Goal: Check status: Check status

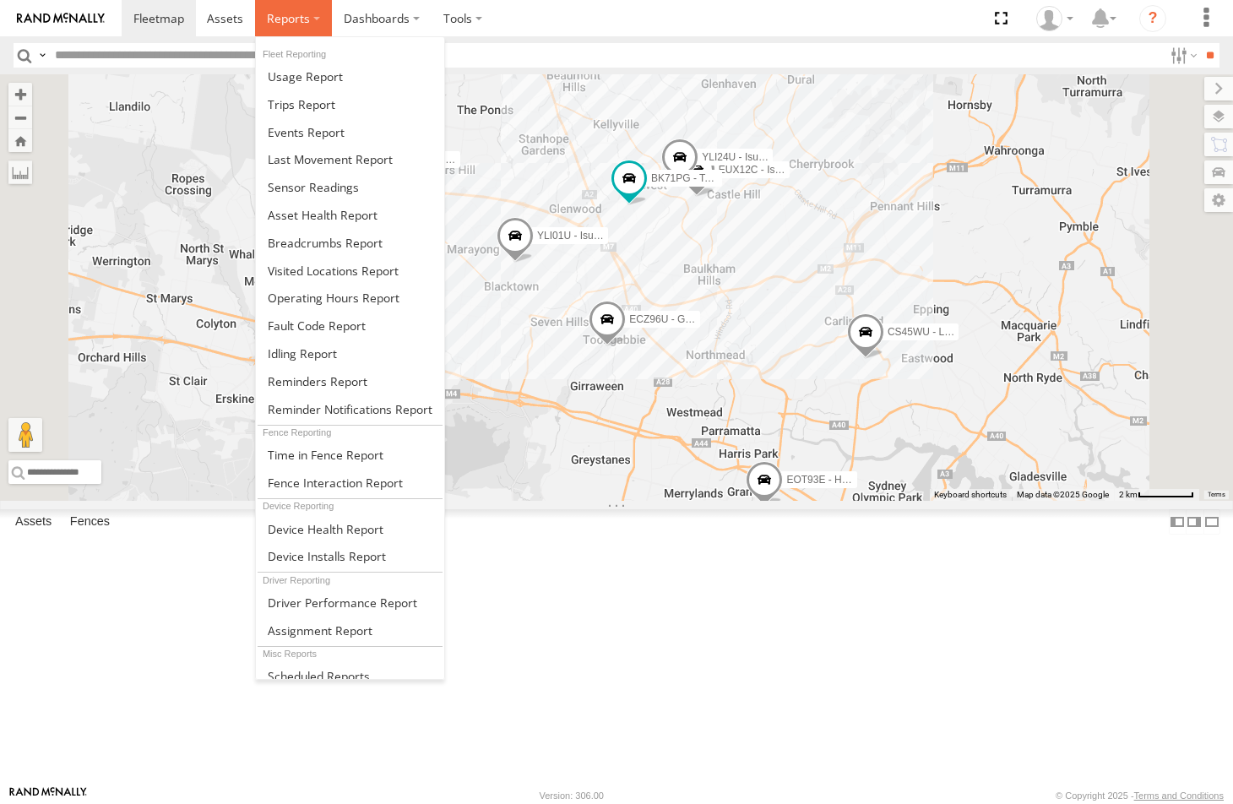
click at [274, 15] on span at bounding box center [288, 18] width 43 height 16
click at [290, 244] on span at bounding box center [325, 243] width 115 height 16
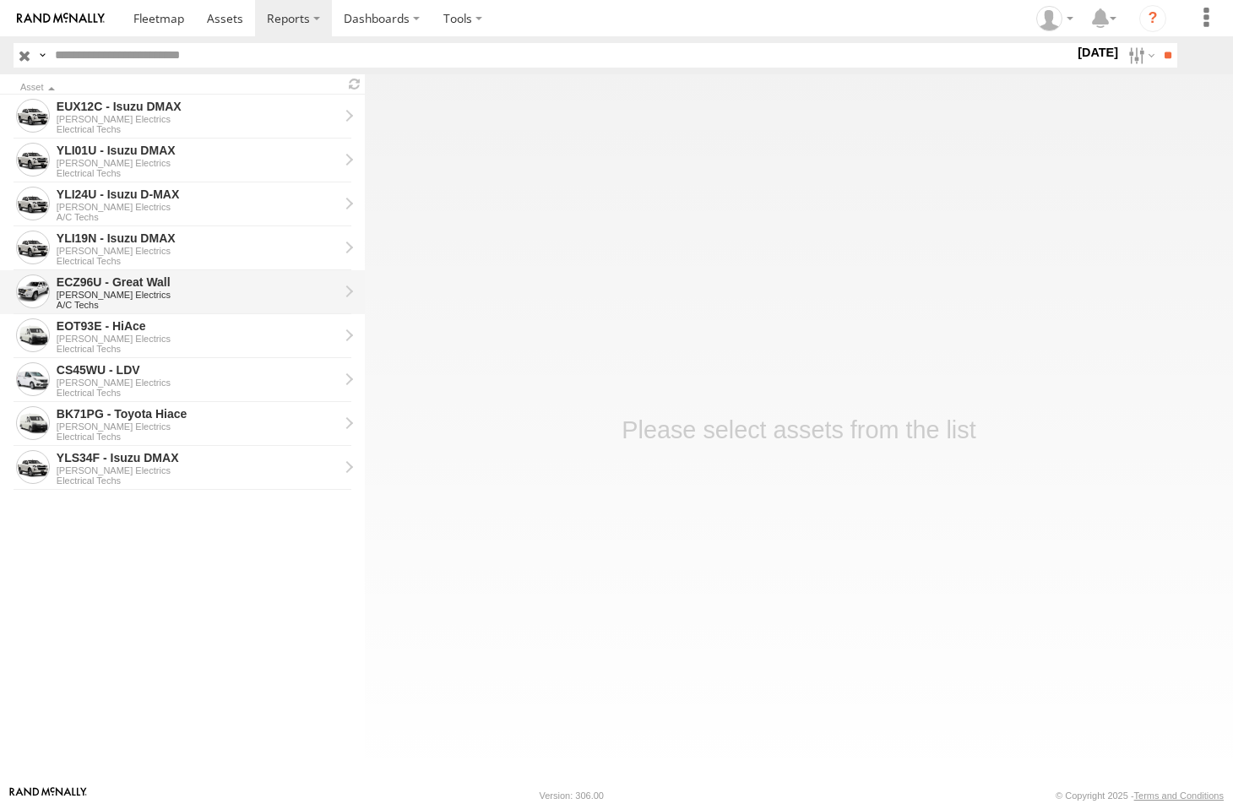
click at [106, 290] on div "[PERSON_NAME] Electrics" at bounding box center [198, 295] width 282 height 10
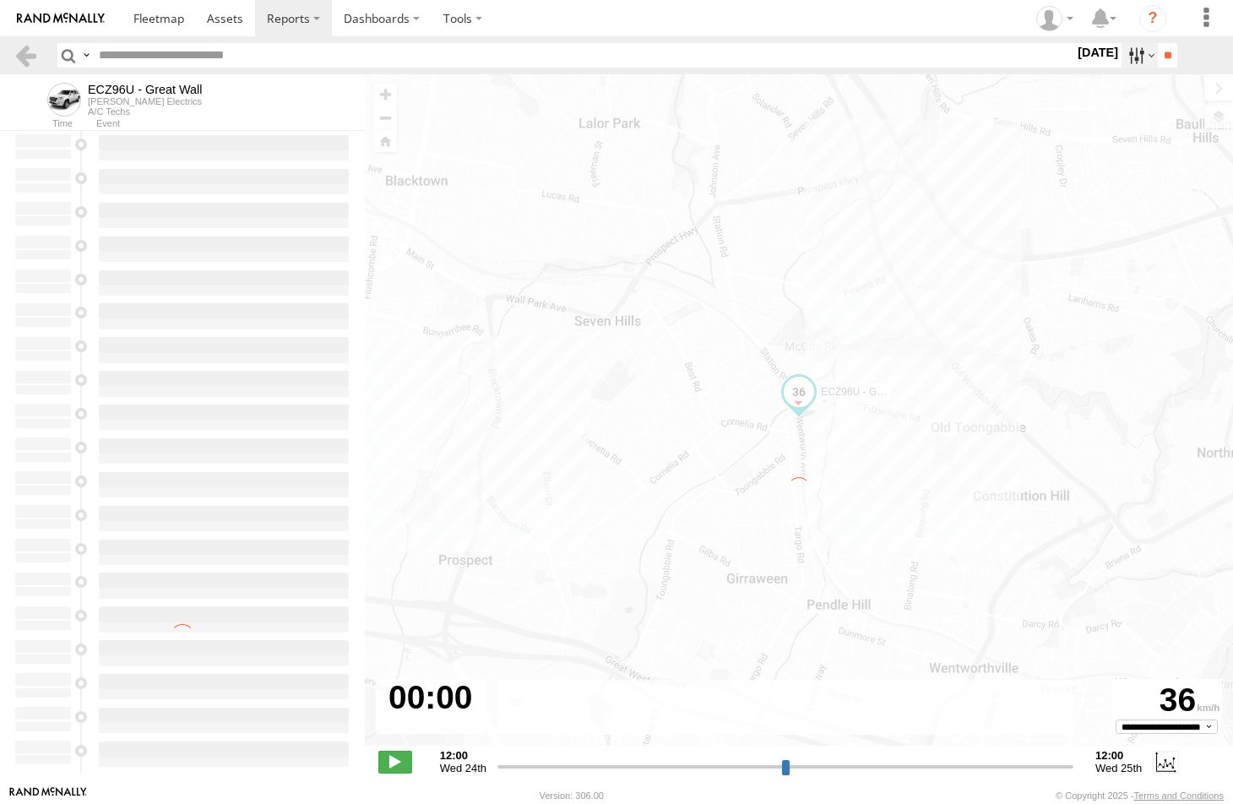
click at [1124, 57] on label at bounding box center [1139, 55] width 36 height 24
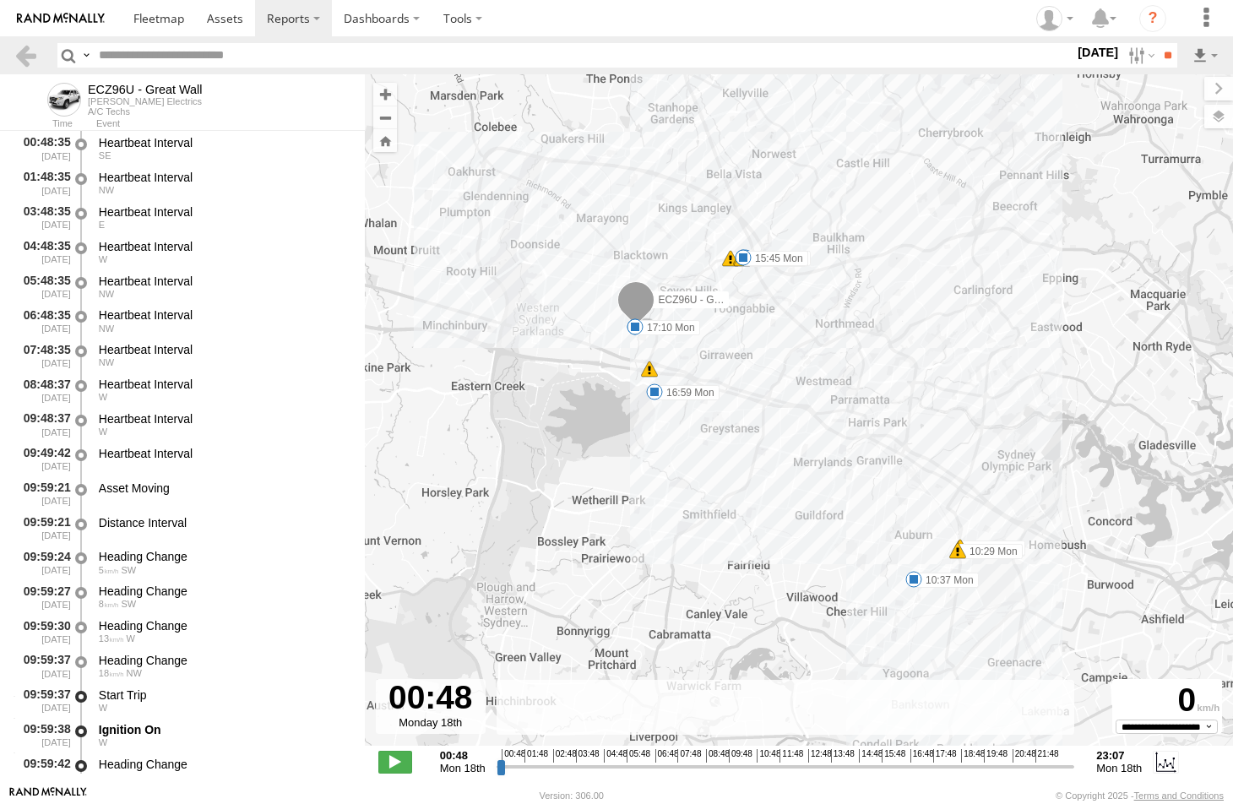
click at [0, 0] on label at bounding box center [0, 0] width 0 height 0
click at [1164, 57] on input "**" at bounding box center [1167, 55] width 19 height 24
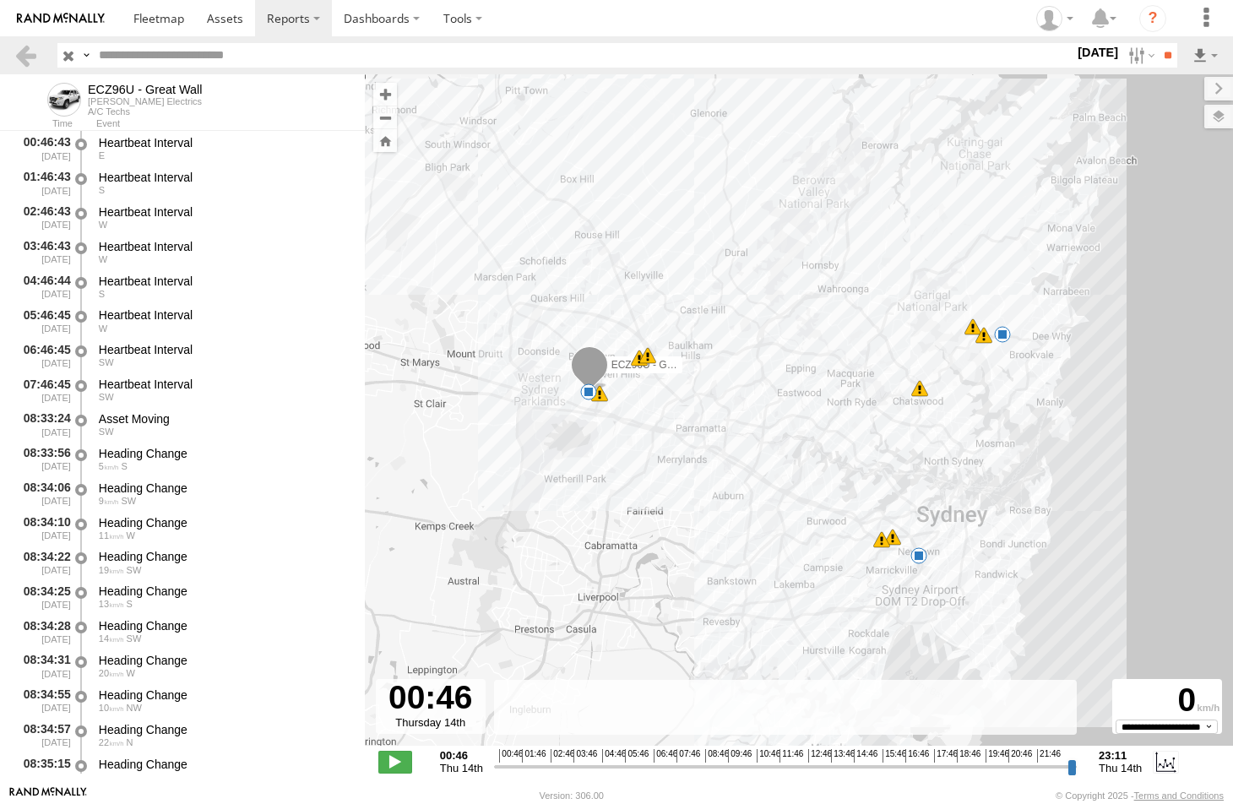
click at [920, 558] on span at bounding box center [918, 555] width 17 height 17
click at [1000, 334] on span at bounding box center [1002, 334] width 17 height 17
click at [587, 396] on span at bounding box center [588, 391] width 17 height 17
click at [917, 555] on span at bounding box center [918, 555] width 17 height 17
click at [1128, 57] on label at bounding box center [1139, 55] width 36 height 24
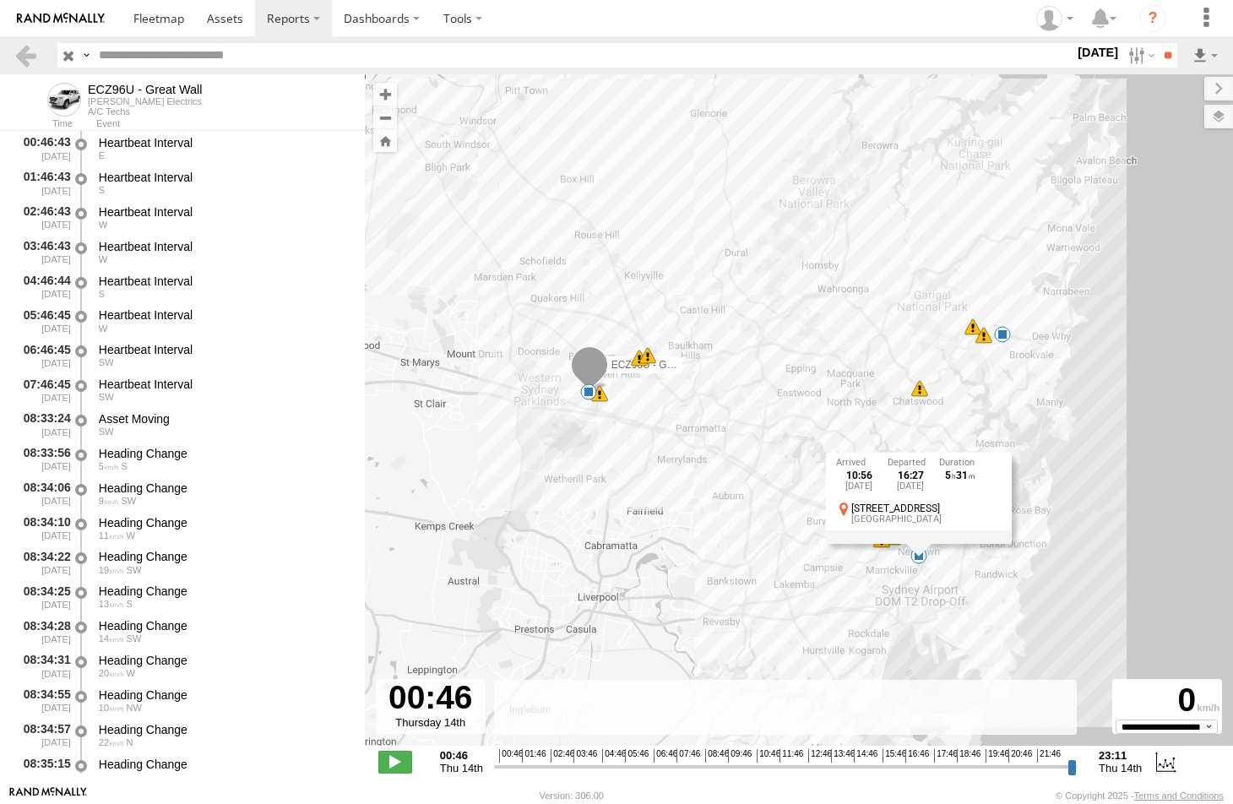
click at [0, 0] on label at bounding box center [0, 0] width 0 height 0
click at [1164, 55] on input "**" at bounding box center [1167, 55] width 19 height 24
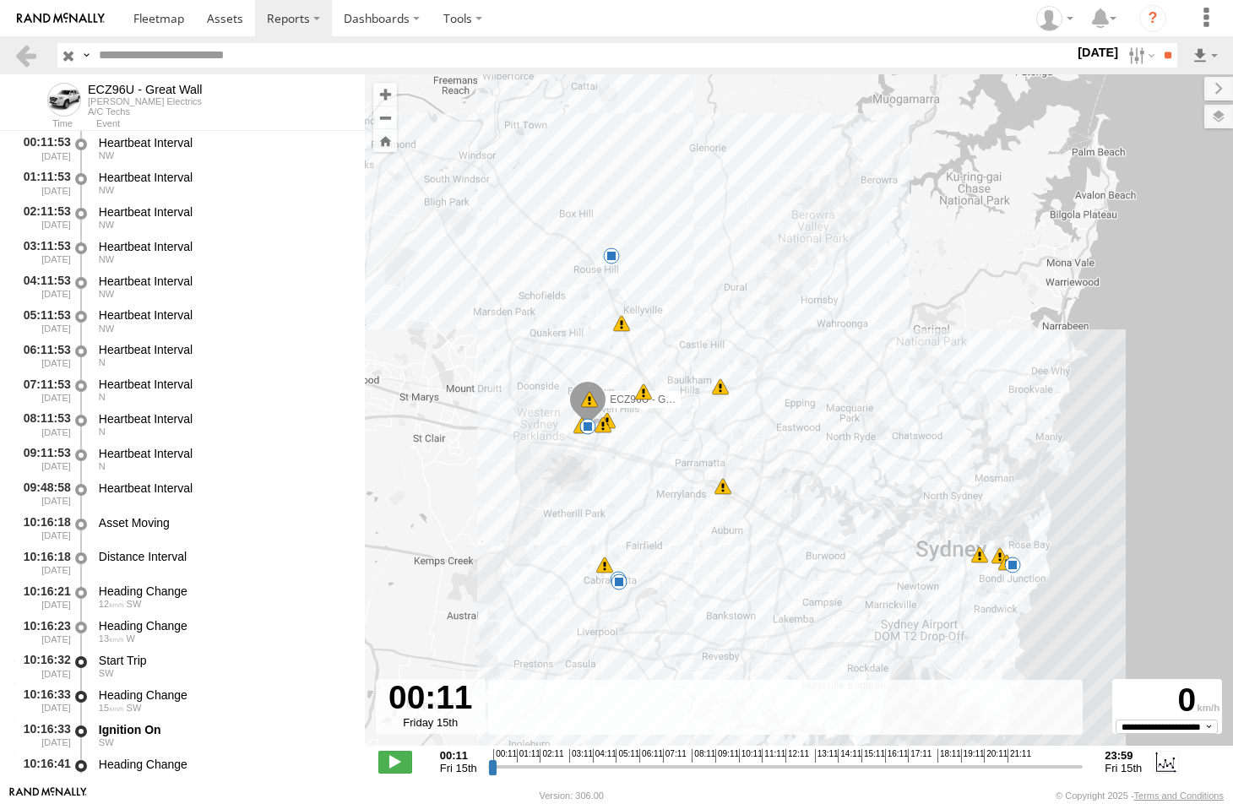
click at [1012, 567] on span at bounding box center [1012, 564] width 17 height 17
click at [618, 587] on span at bounding box center [619, 581] width 17 height 17
click at [611, 260] on span at bounding box center [611, 255] width 17 height 17
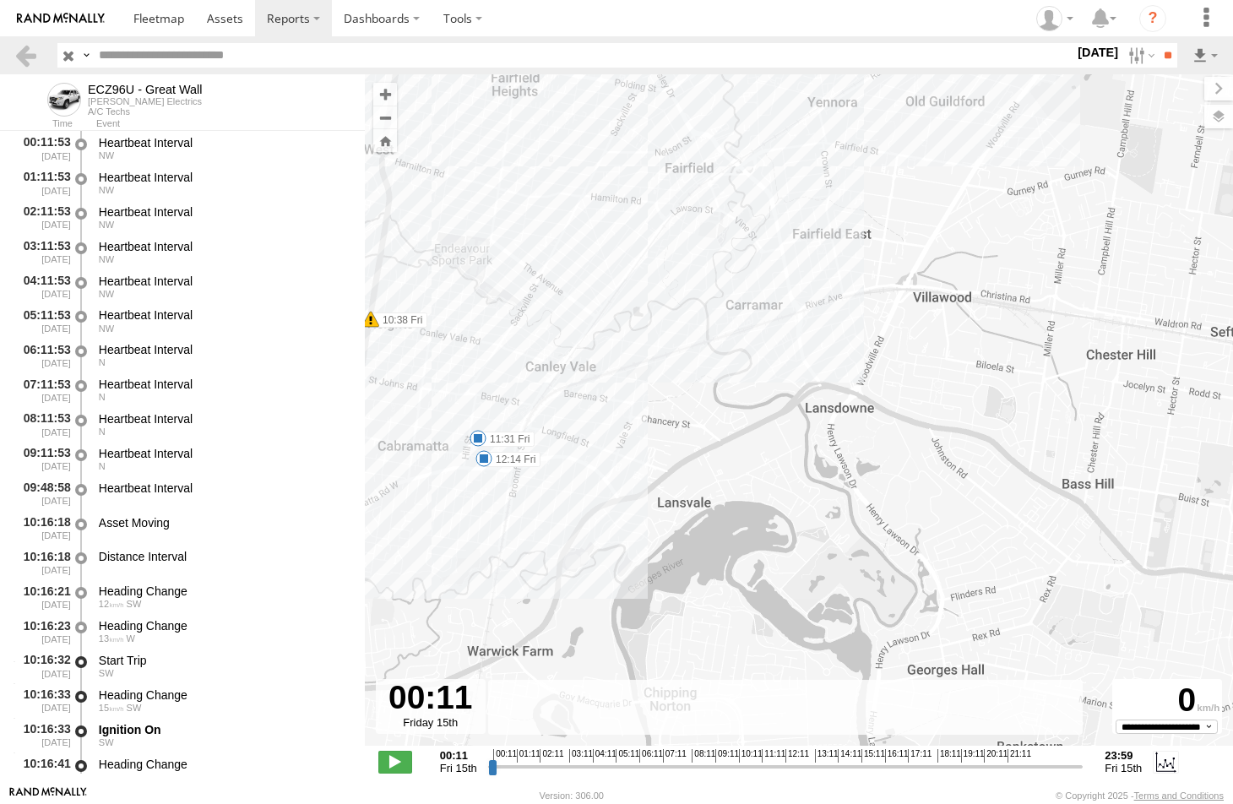
click at [478, 434] on span at bounding box center [477, 438] width 17 height 17
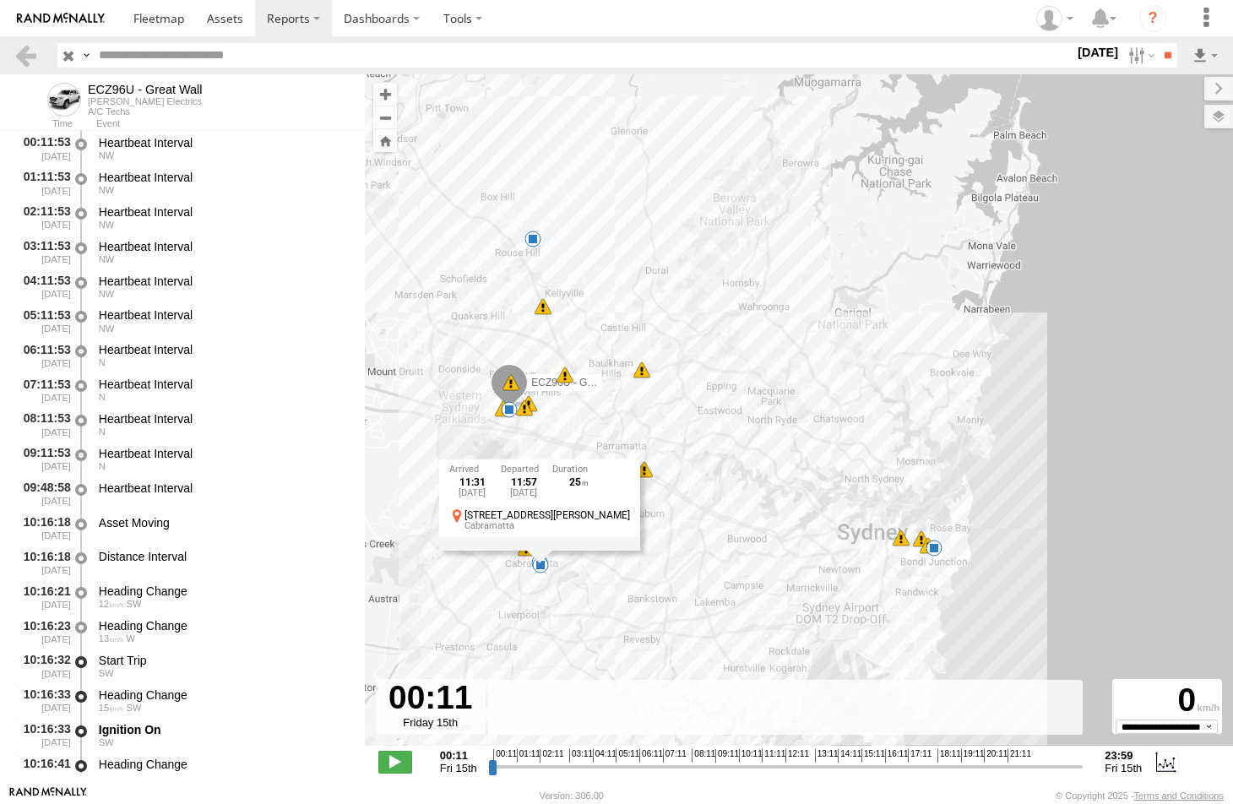
click at [508, 412] on span at bounding box center [509, 409] width 17 height 17
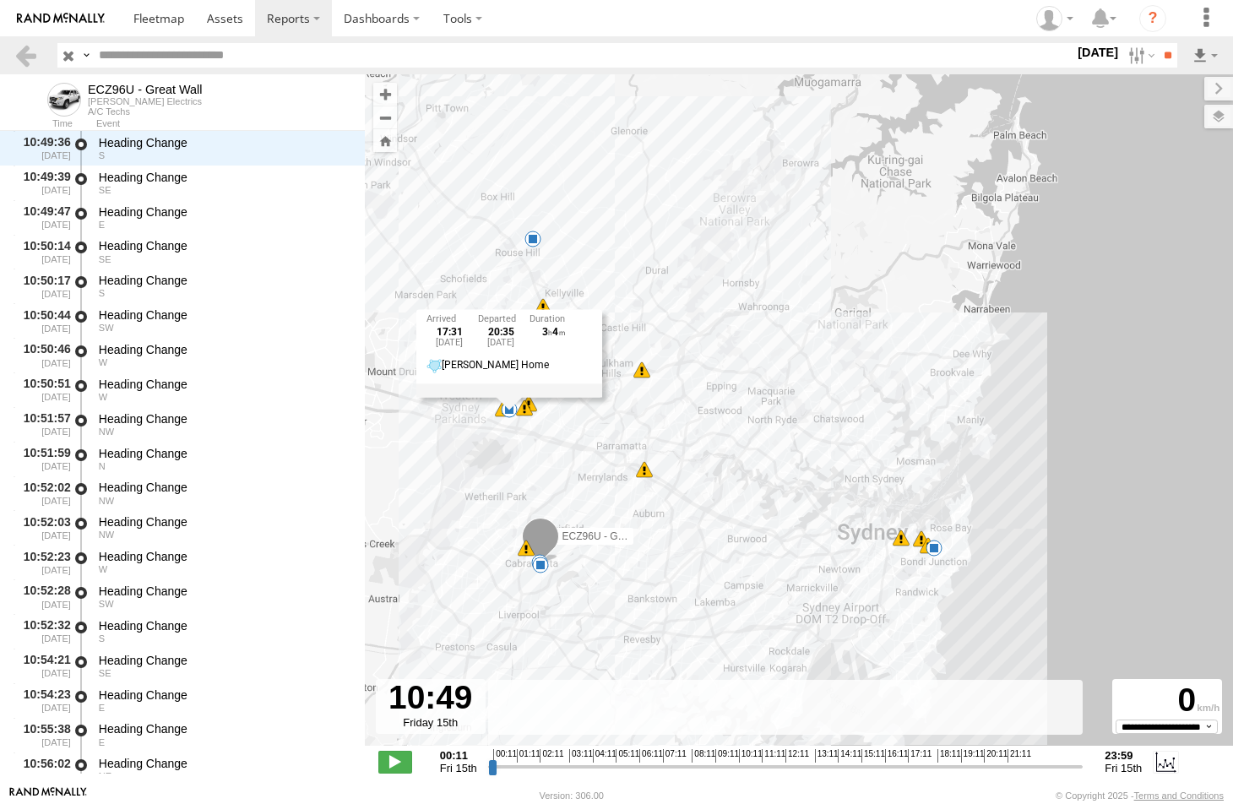
drag, startPoint x: 491, startPoint y: 767, endPoint x: 753, endPoint y: 758, distance: 262.7
click at [753, 758] on input "range" at bounding box center [785, 766] width 595 height 16
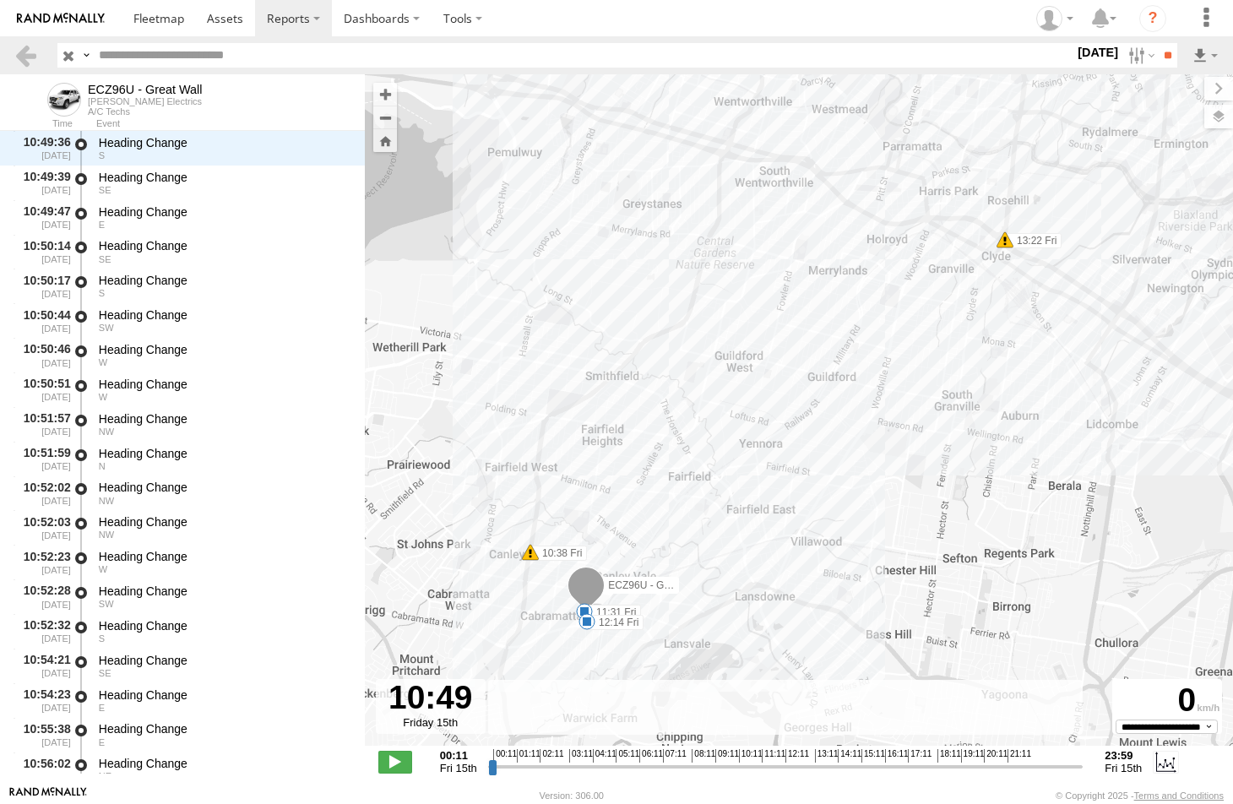
click at [584, 609] on span at bounding box center [584, 611] width 17 height 17
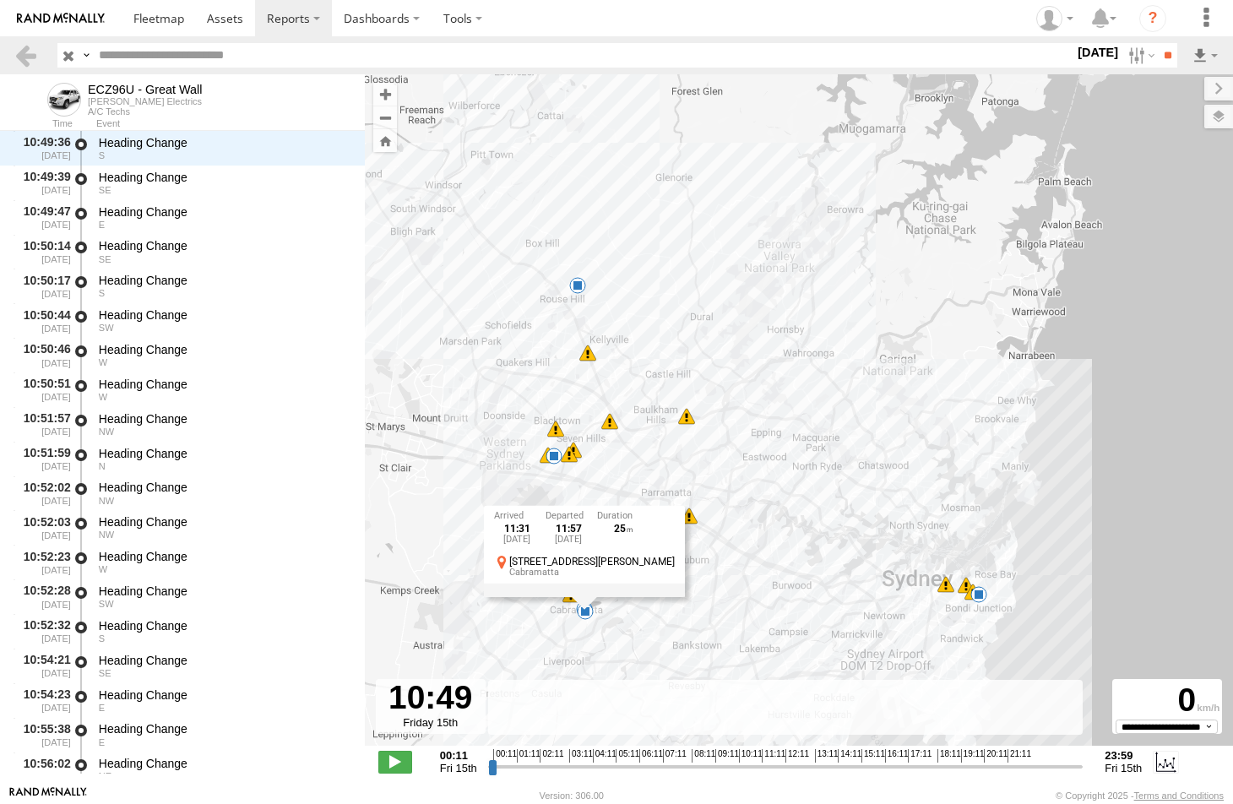
click at [980, 600] on span at bounding box center [978, 594] width 17 height 17
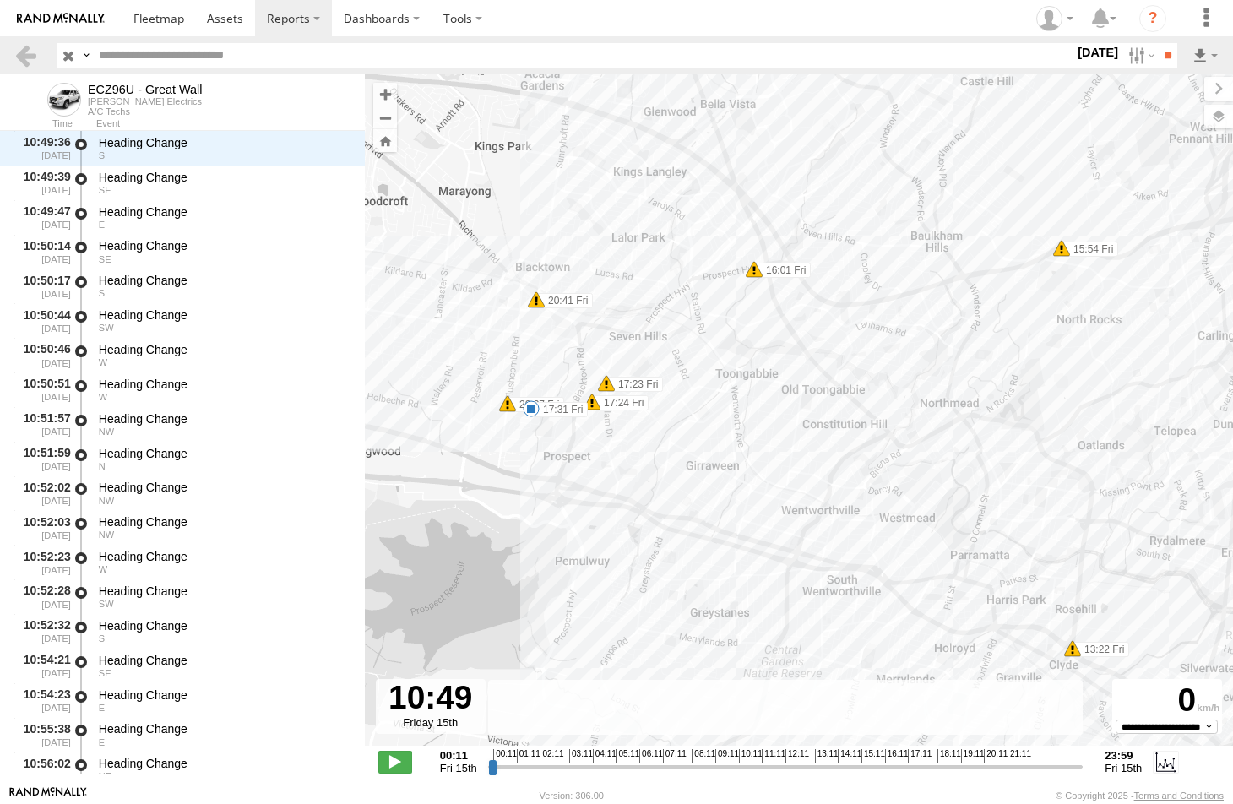
drag, startPoint x: 732, startPoint y: 568, endPoint x: 767, endPoint y: 404, distance: 168.3
click at [767, 404] on div "ECZ96U - Great Wall 11:31 Fri 12:14 Fri 14:03 Fri 17:31 Fri 21:04 Fri 10:38 Fri…" at bounding box center [799, 418] width 868 height 689
click at [530, 408] on span at bounding box center [531, 408] width 17 height 17
click at [1126, 54] on label at bounding box center [1139, 55] width 36 height 24
click at [0, 0] on label at bounding box center [0, 0] width 0 height 0
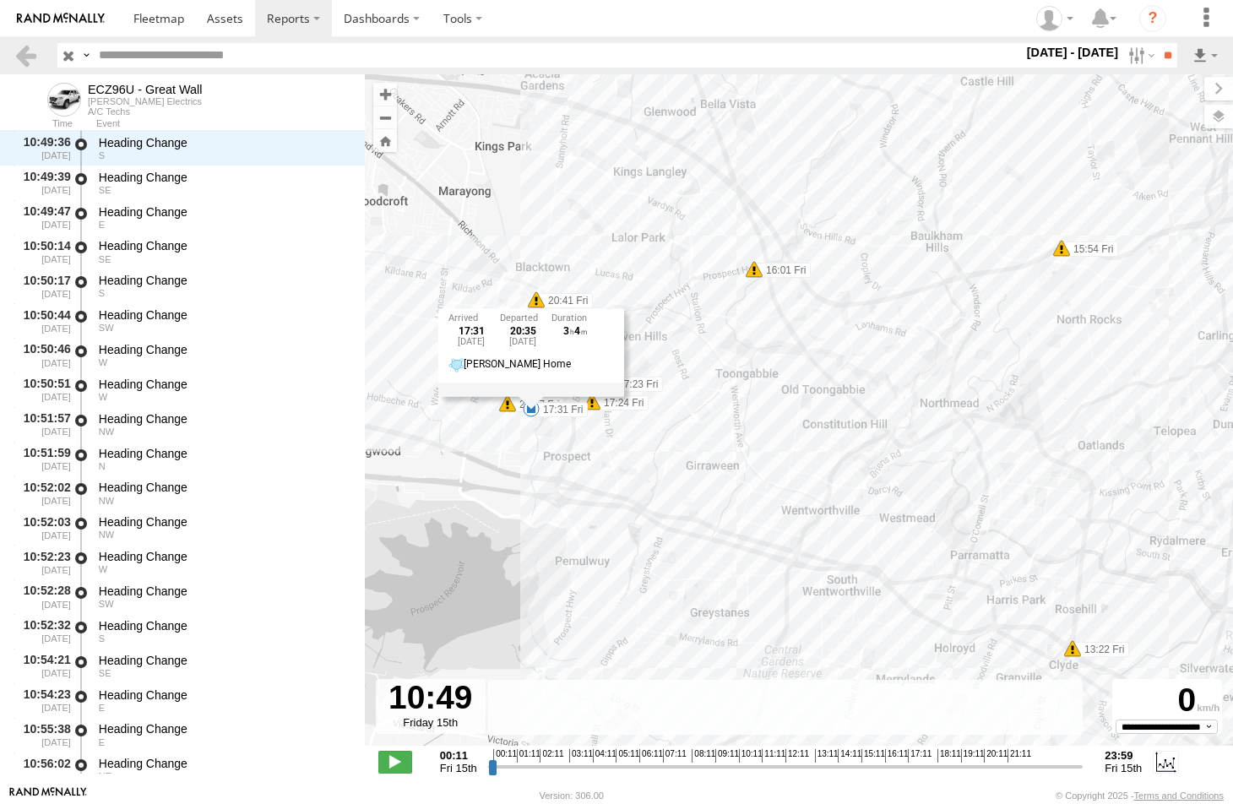
click at [0, 0] on label at bounding box center [0, 0] width 0 height 0
click at [1162, 53] on input "**" at bounding box center [1167, 55] width 19 height 24
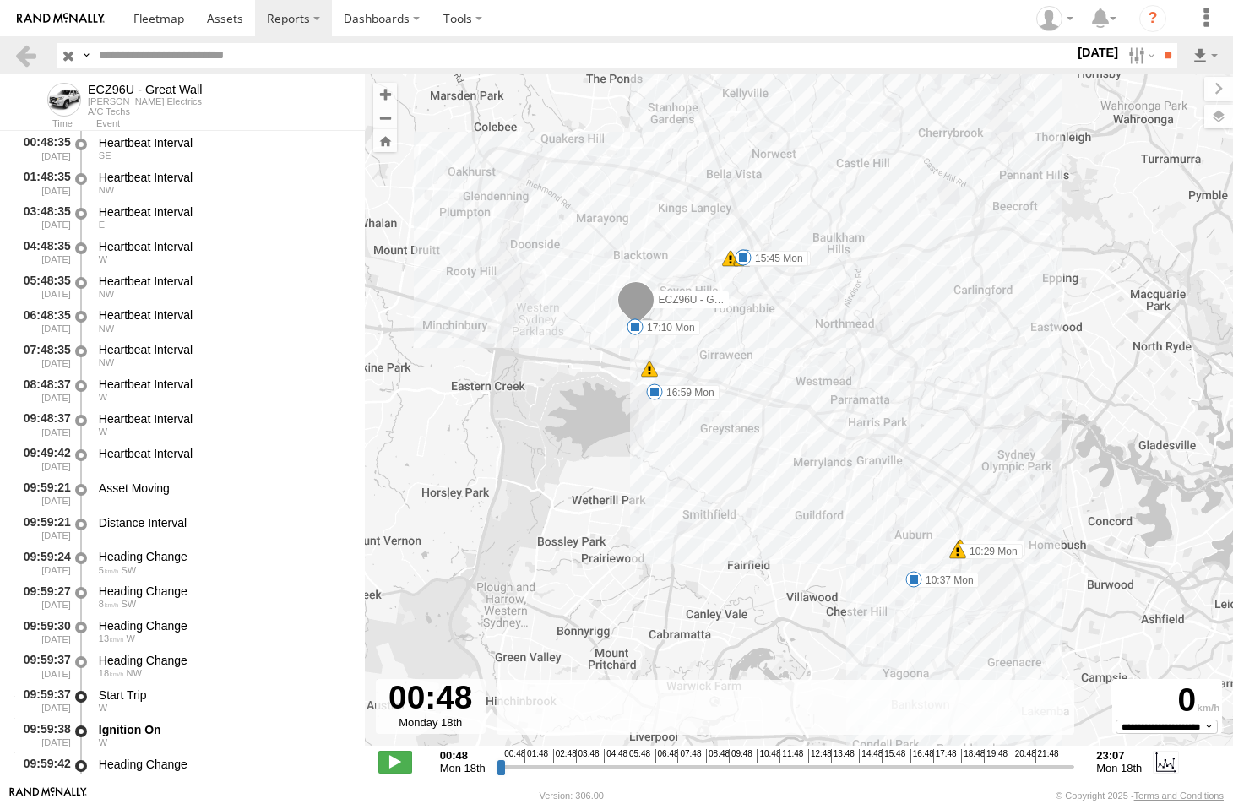
click at [653, 394] on span at bounding box center [654, 391] width 17 height 17
click at [742, 256] on span at bounding box center [743, 257] width 17 height 17
click at [1129, 58] on label at bounding box center [1139, 55] width 36 height 24
click at [0, 0] on label at bounding box center [0, 0] width 0 height 0
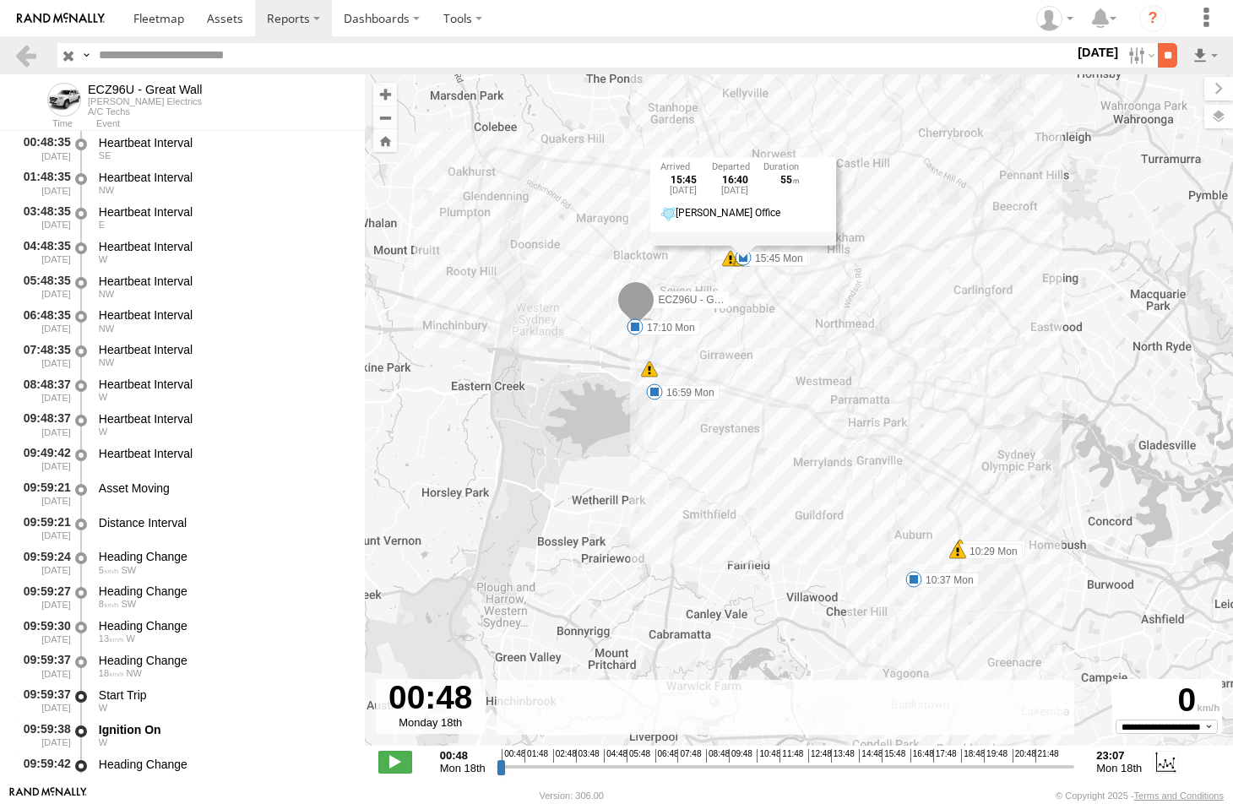
click at [1161, 56] on input "**" at bounding box center [1167, 55] width 19 height 24
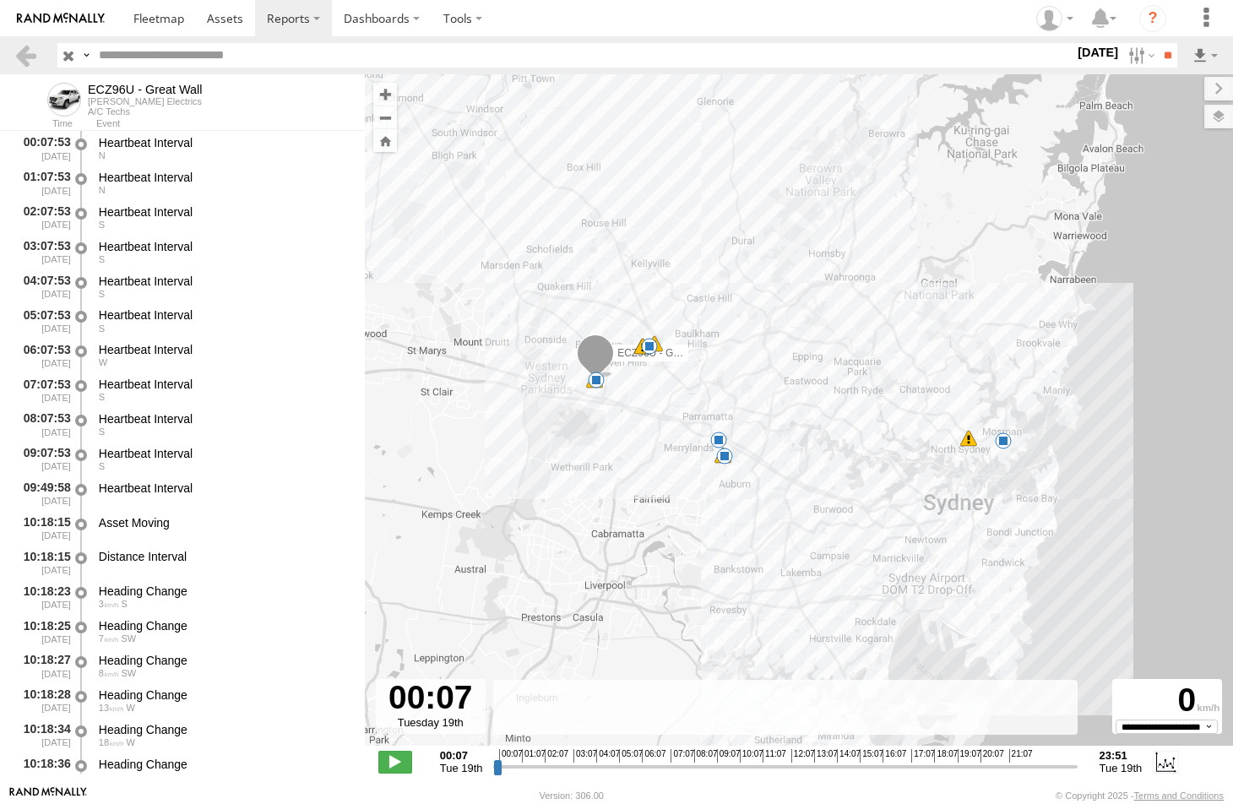
click at [1004, 443] on span at bounding box center [1003, 440] width 17 height 17
click at [724, 456] on span at bounding box center [724, 456] width 17 height 17
click at [768, 474] on div "ECZ96U - Great Wall 11:07 Tue 12:20 Tue 12:31 Tue 15:36 Tue 16:55 Tue 12 10:33 …" at bounding box center [799, 418] width 868 height 689
click at [715, 440] on span at bounding box center [718, 439] width 17 height 17
click at [1001, 442] on span at bounding box center [1003, 440] width 17 height 17
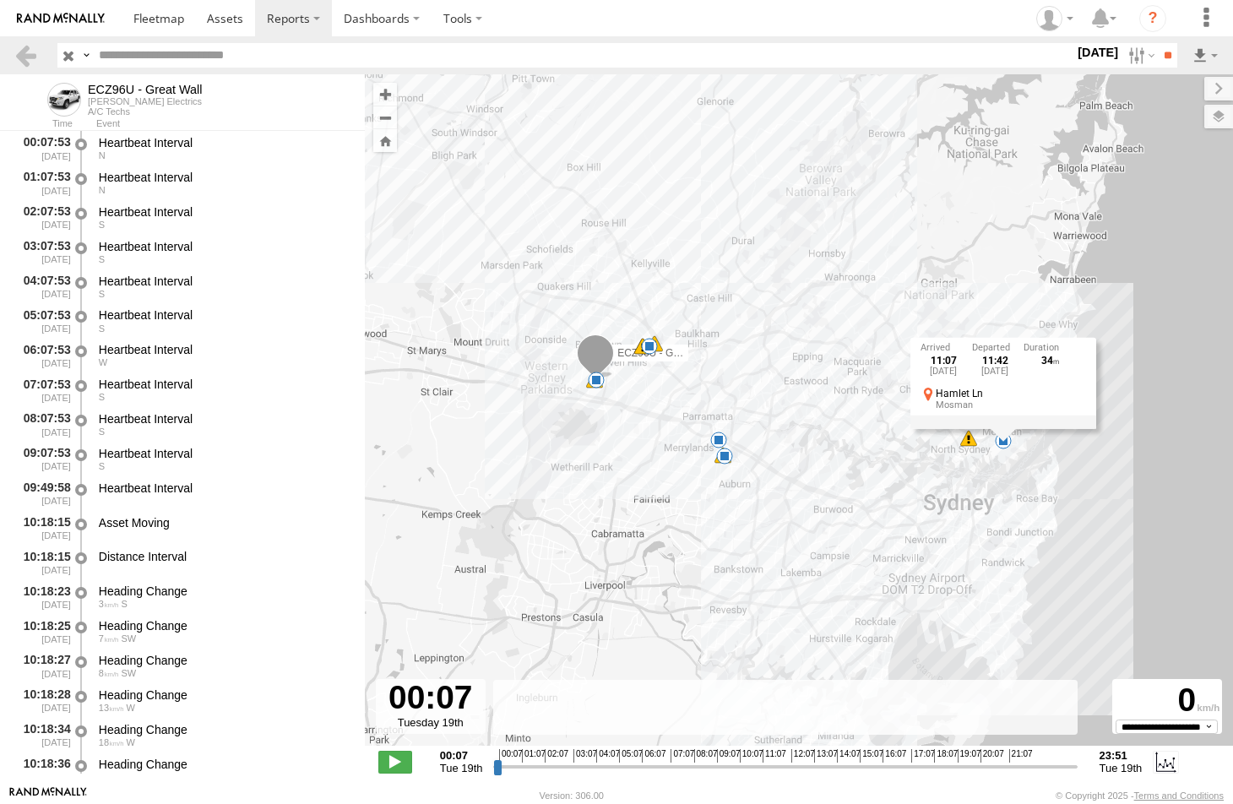
click at [648, 345] on span at bounding box center [649, 346] width 17 height 17
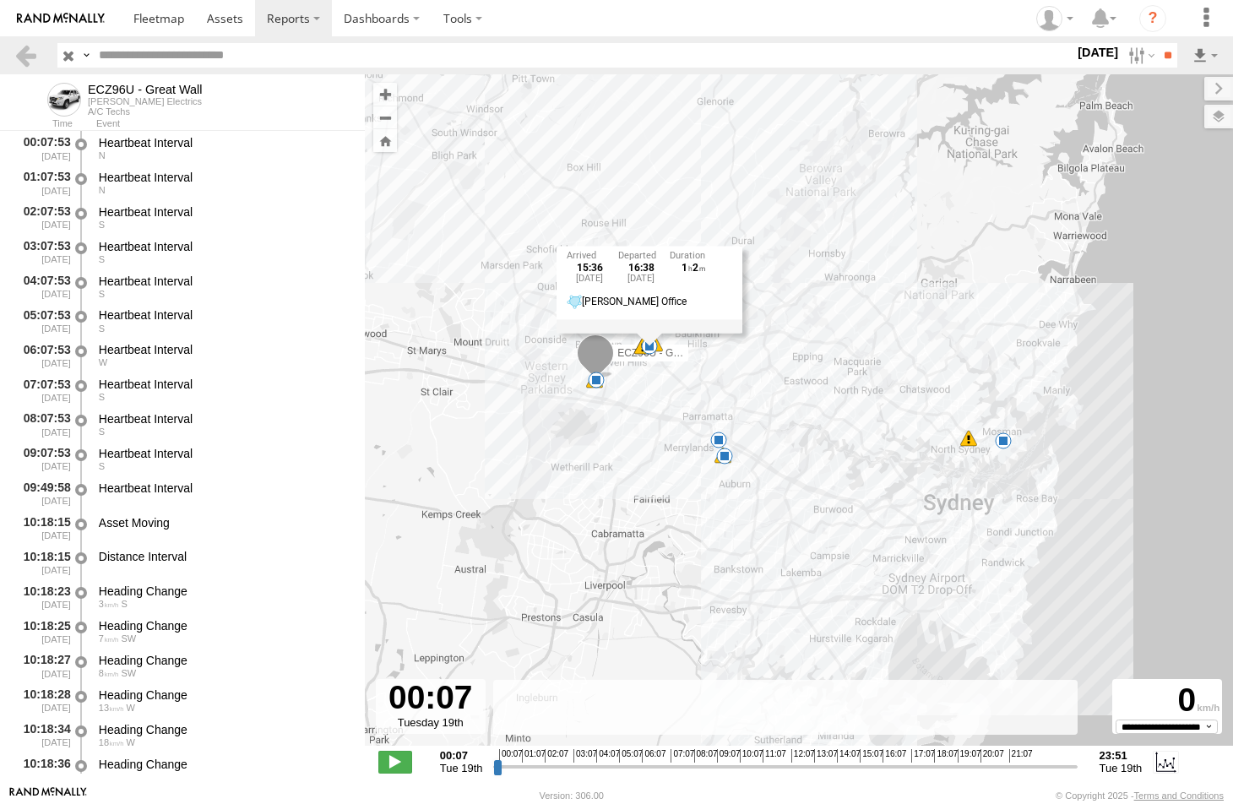
click at [1003, 441] on span at bounding box center [1003, 440] width 17 height 17
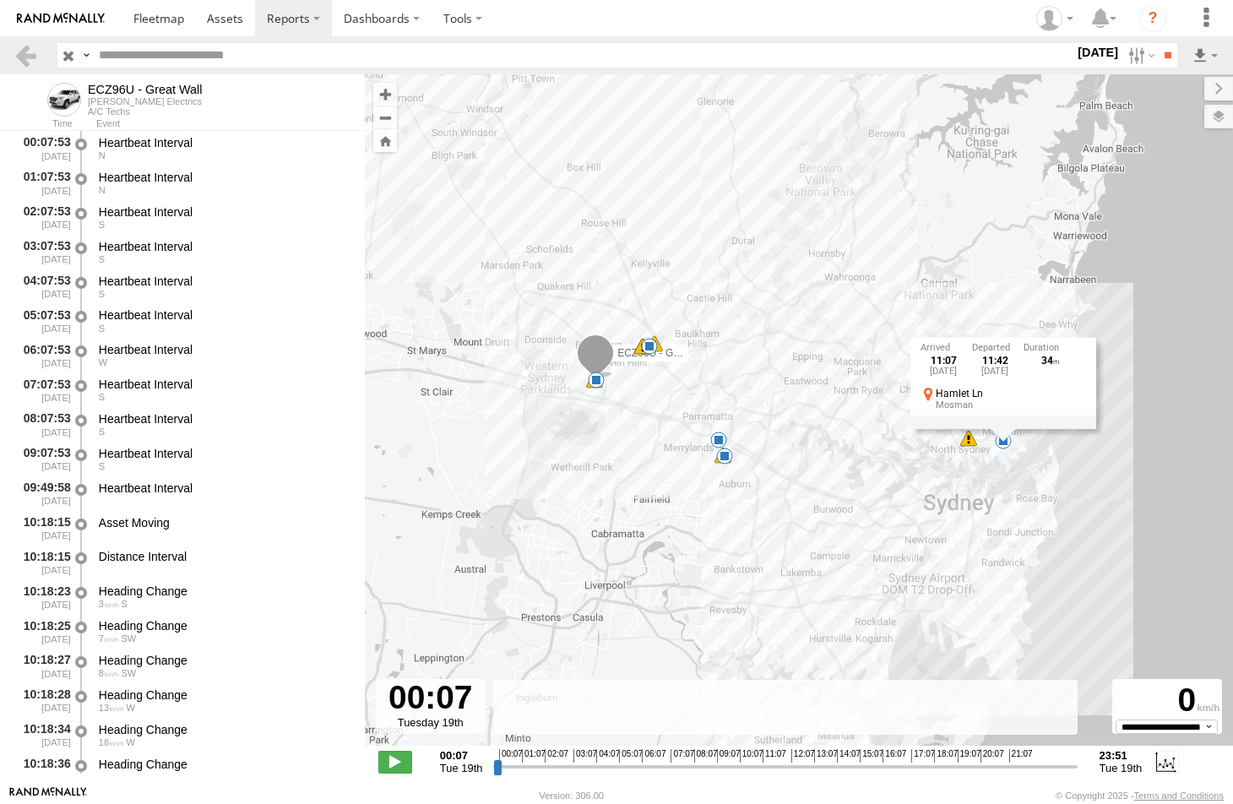
click at [647, 344] on span at bounding box center [649, 346] width 17 height 17
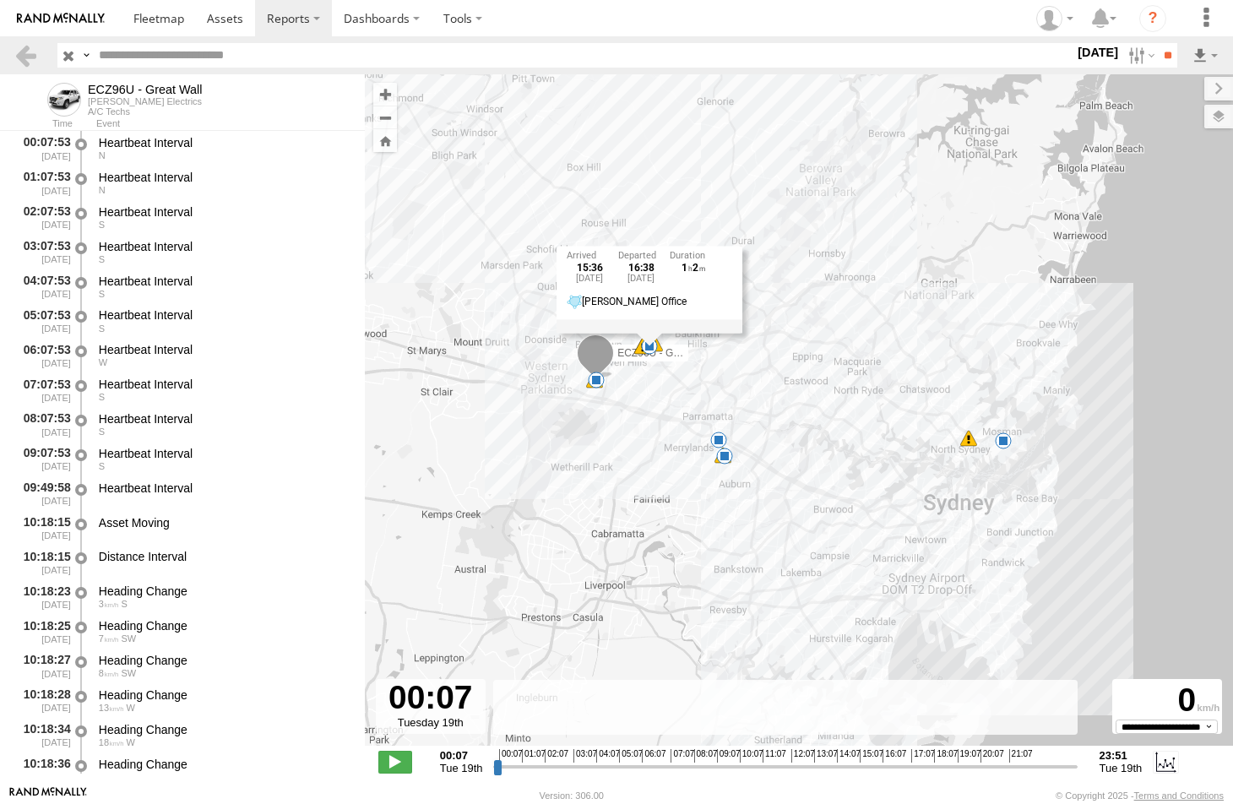
click at [593, 383] on span at bounding box center [596, 380] width 17 height 17
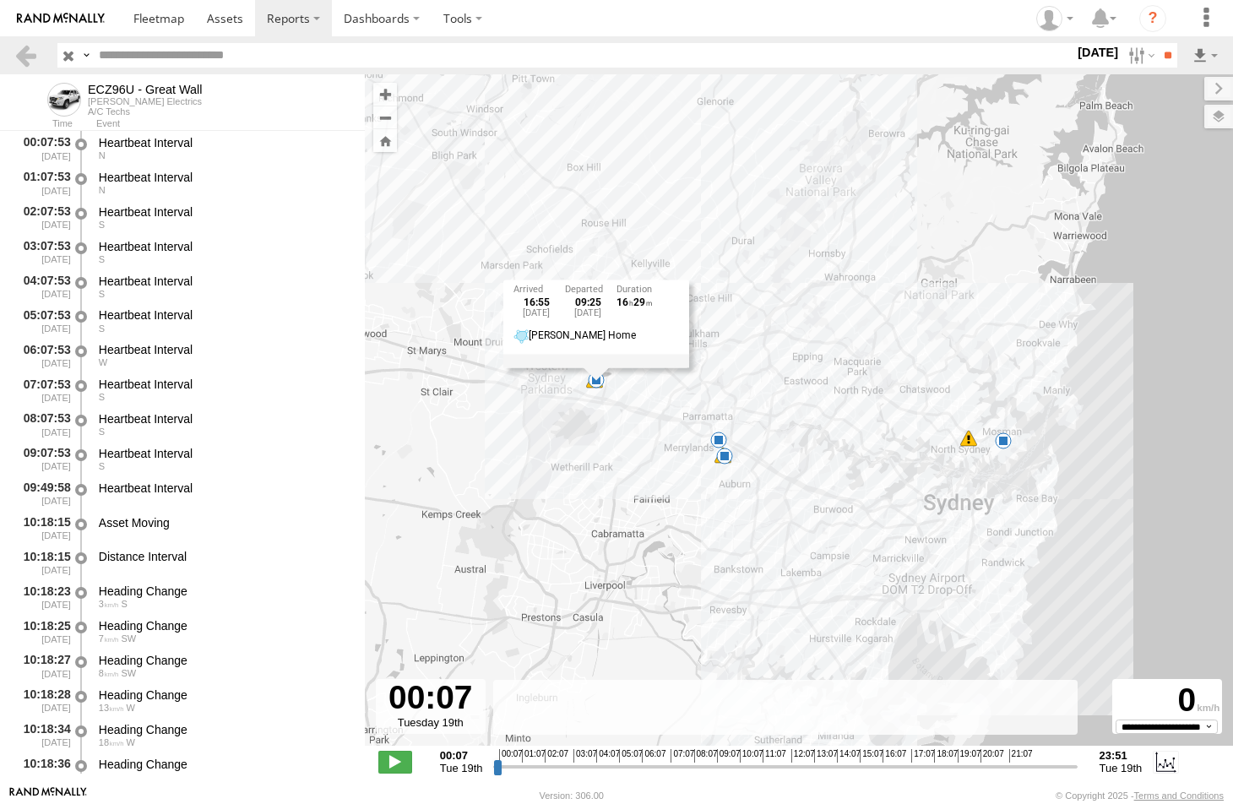
click at [722, 438] on span at bounding box center [718, 439] width 17 height 17
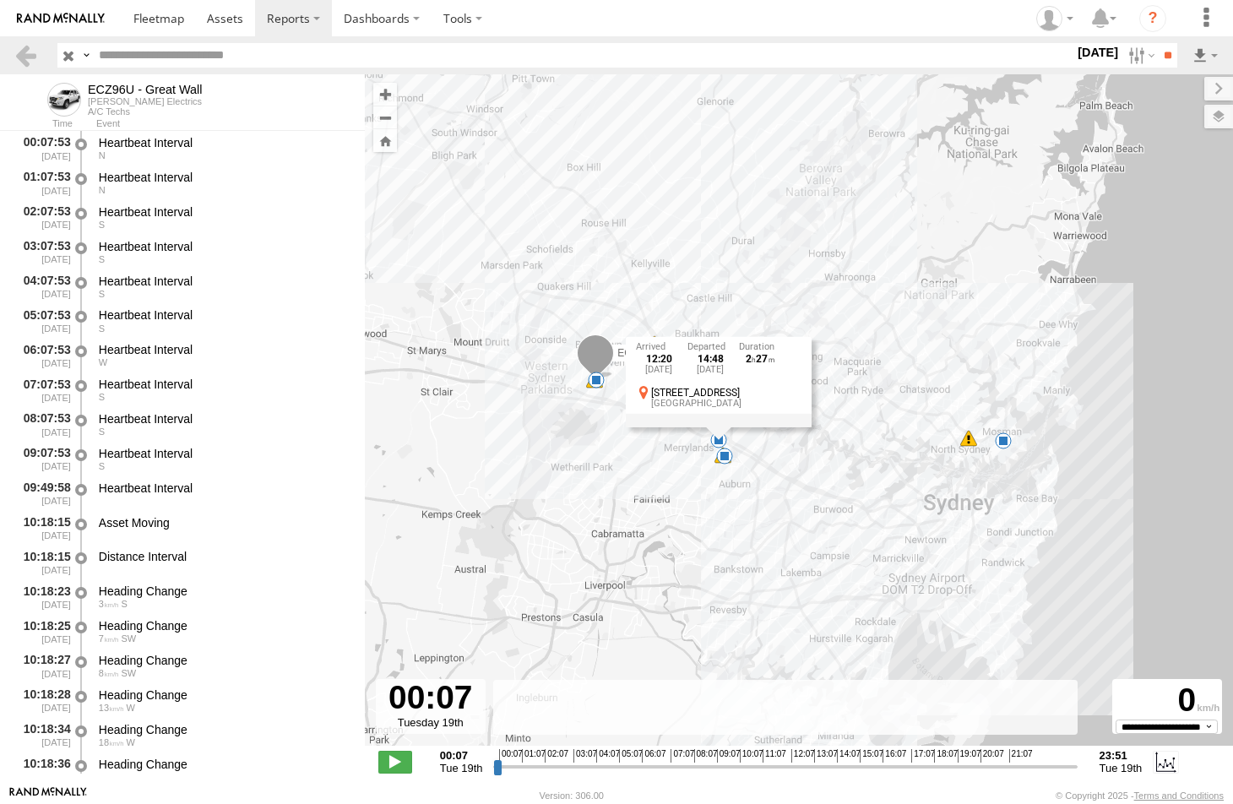
click at [723, 455] on span at bounding box center [724, 456] width 17 height 17
click at [1121, 56] on label at bounding box center [1139, 55] width 36 height 24
click at [0, 0] on label at bounding box center [0, 0] width 0 height 0
click at [1163, 54] on input "**" at bounding box center [1167, 55] width 19 height 24
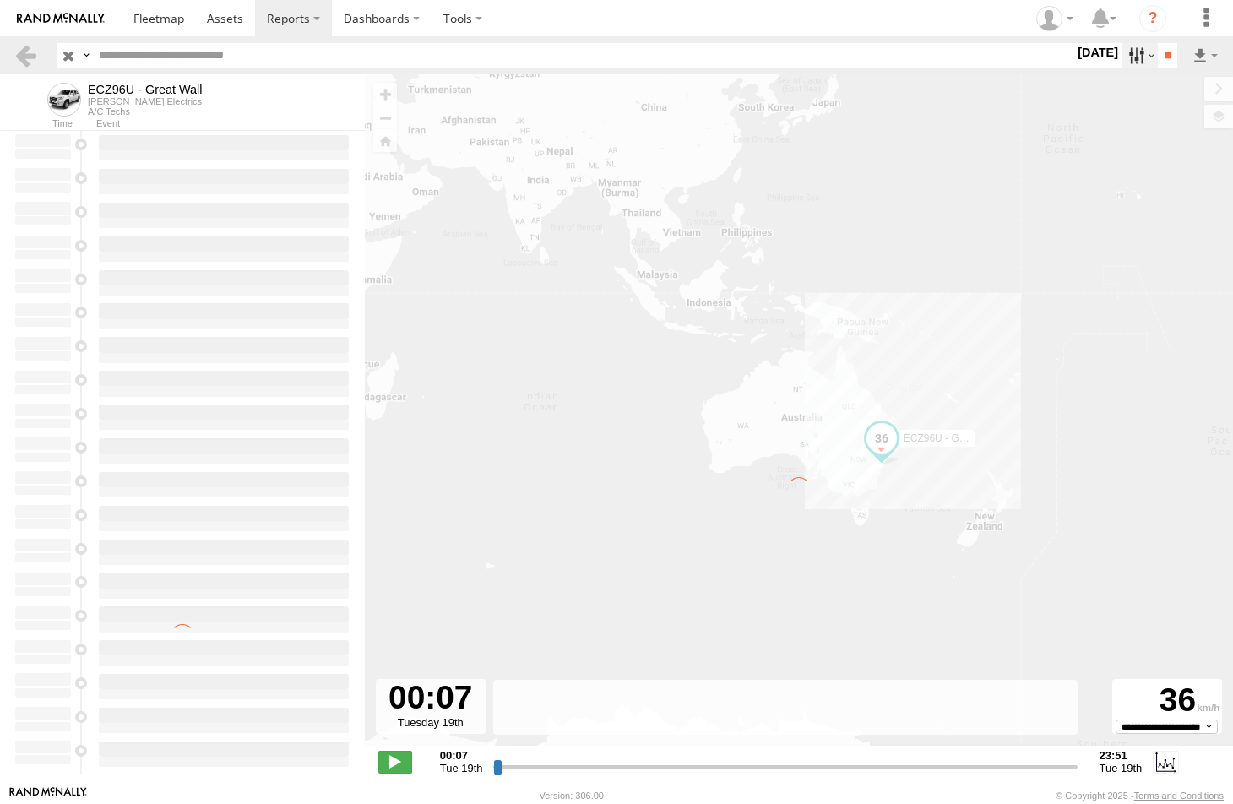
type input "**********"
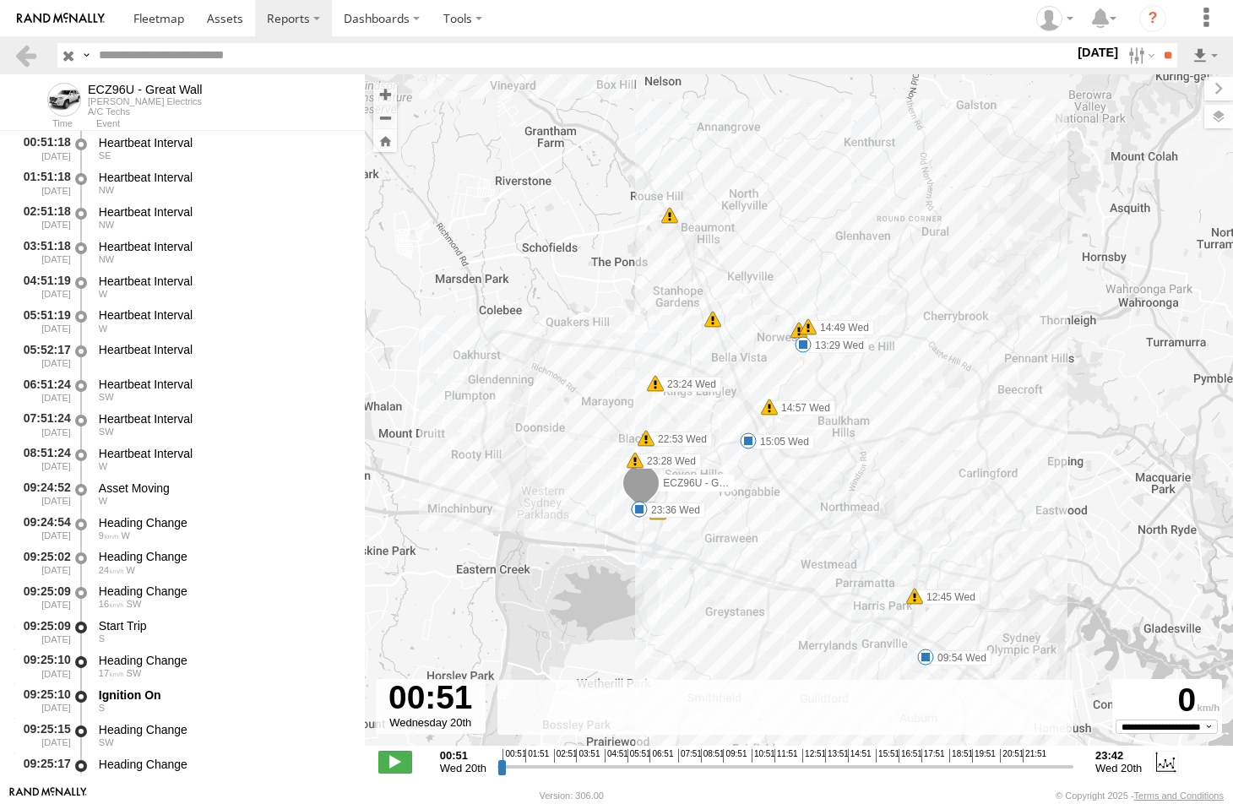
click at [925, 658] on span at bounding box center [925, 656] width 17 height 17
click at [797, 343] on span at bounding box center [803, 344] width 17 height 17
